Goal: Obtain resource: Download file/media

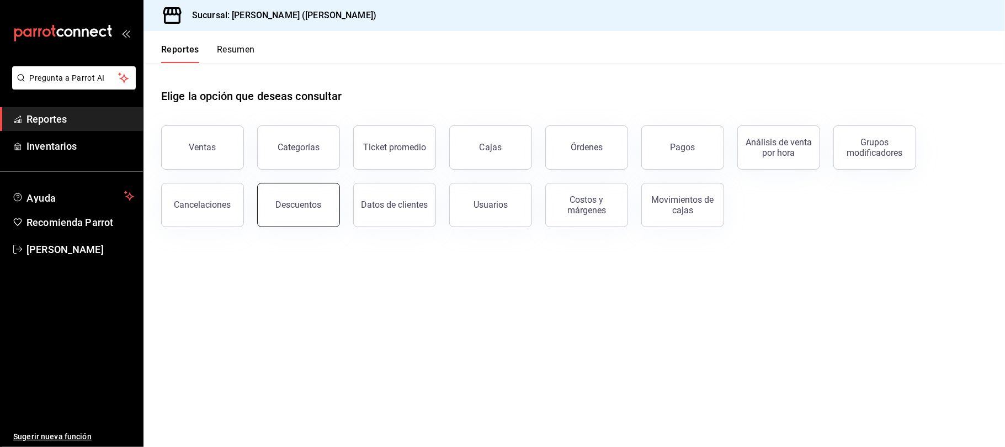
click at [285, 206] on div "Descuentos" at bounding box center [299, 204] width 46 height 10
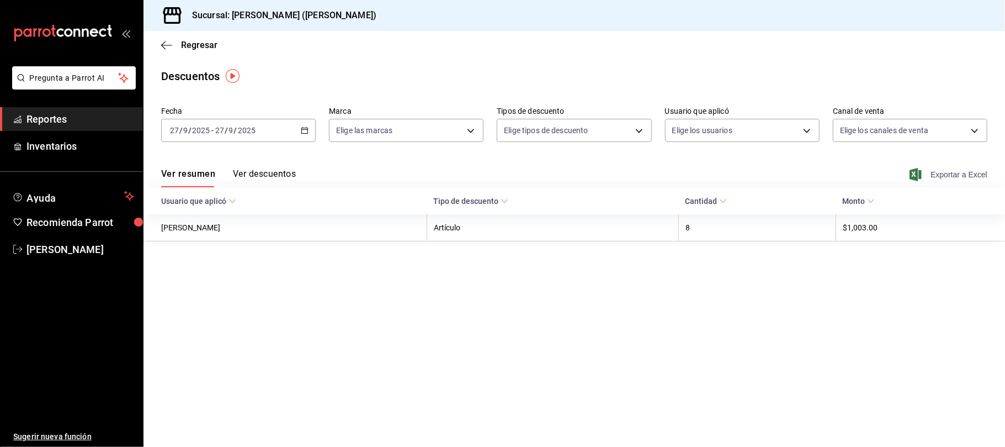
click at [972, 178] on span "Exportar a Excel" at bounding box center [950, 174] width 76 height 13
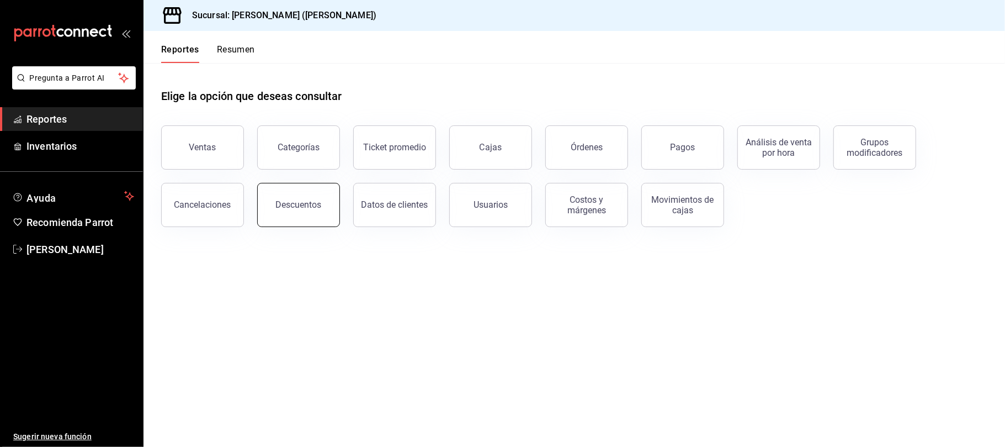
click at [294, 203] on div "Descuentos" at bounding box center [299, 204] width 46 height 10
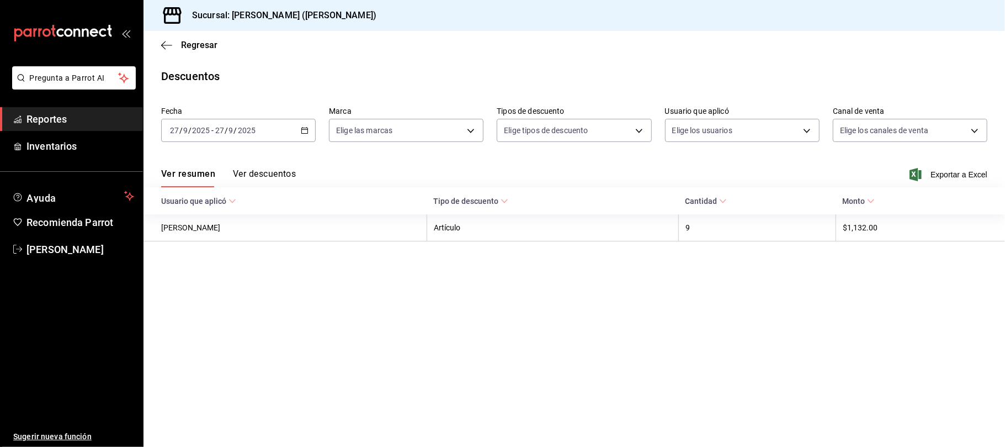
click at [952, 174] on span "Exportar a Excel" at bounding box center [950, 174] width 76 height 13
click at [234, 129] on span "/" at bounding box center [235, 130] width 3 height 9
click at [259, 135] on div "[DATE] [DATE] - [DATE] [DATE]" at bounding box center [238, 130] width 155 height 23
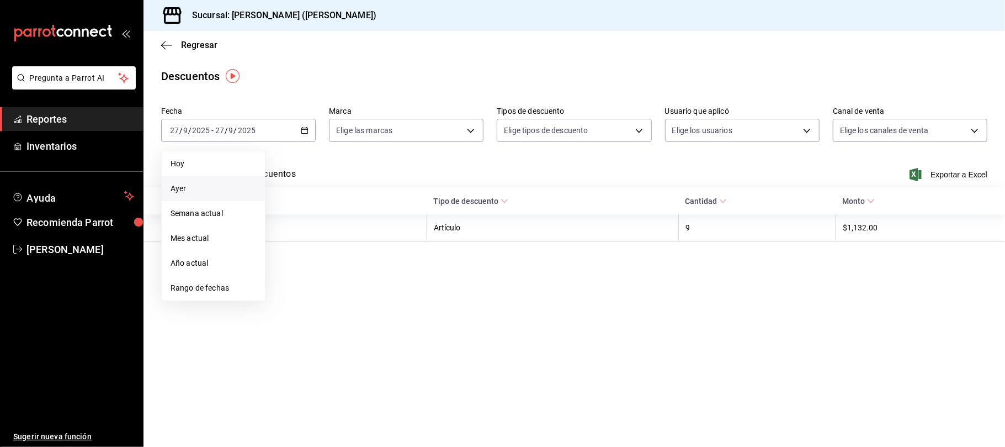
click at [208, 188] on span "Ayer" at bounding box center [214, 189] width 86 height 12
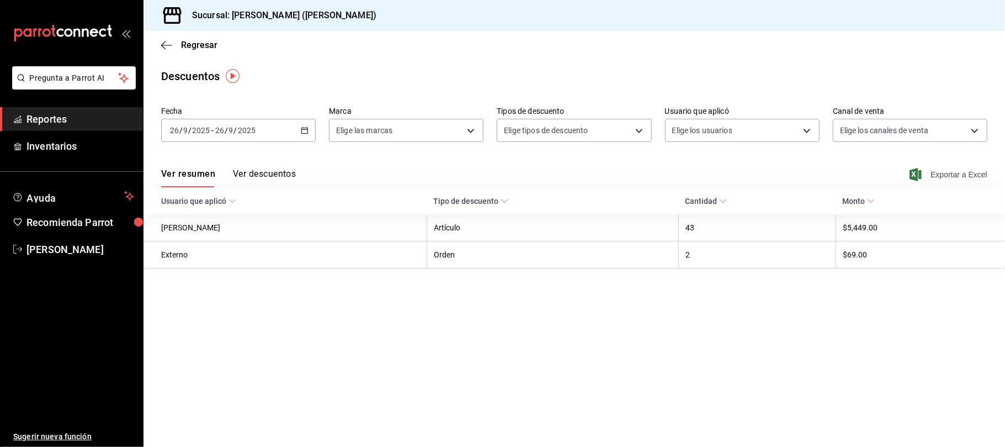
click at [955, 177] on span "Exportar a Excel" at bounding box center [950, 174] width 76 height 13
